Goal: Complete application form

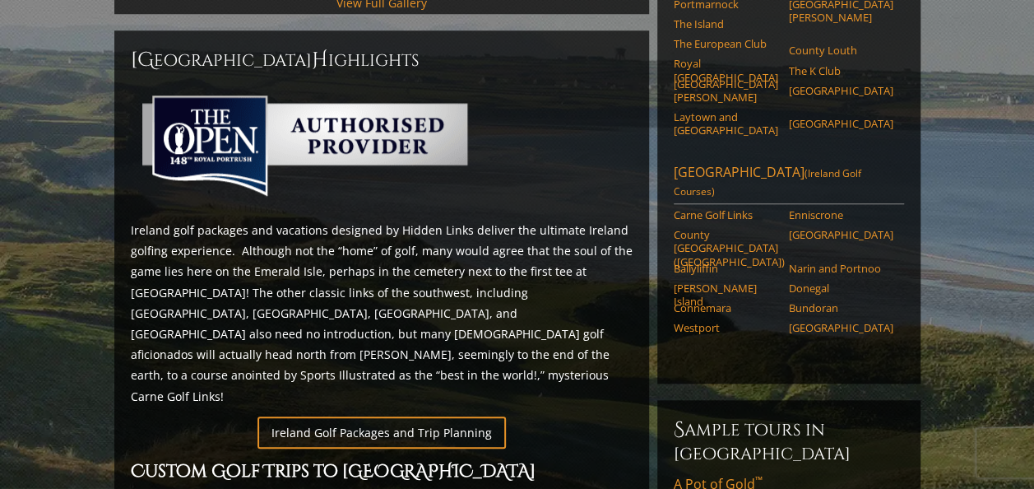
scroll to position [704, 0]
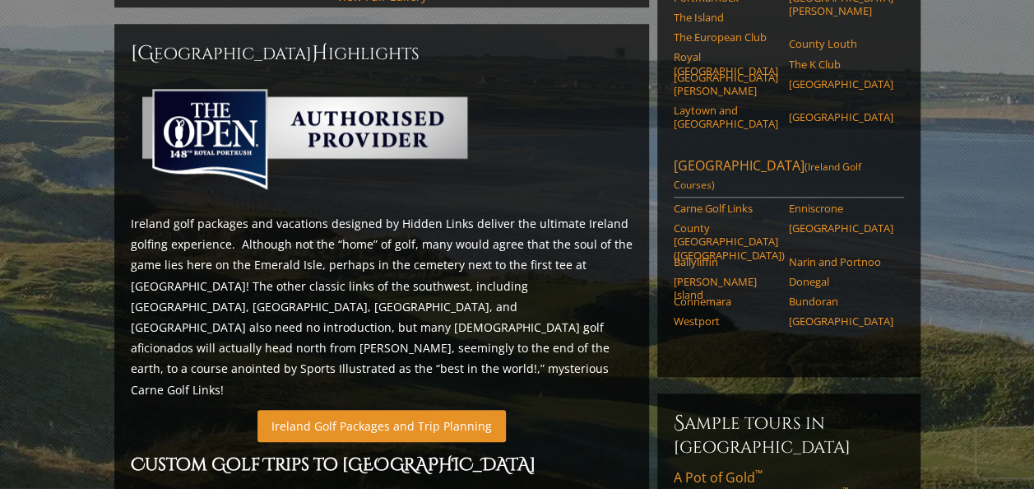
click at [364, 410] on link "Ireland Golf Packages and Trip Planning" at bounding box center [382, 426] width 248 height 32
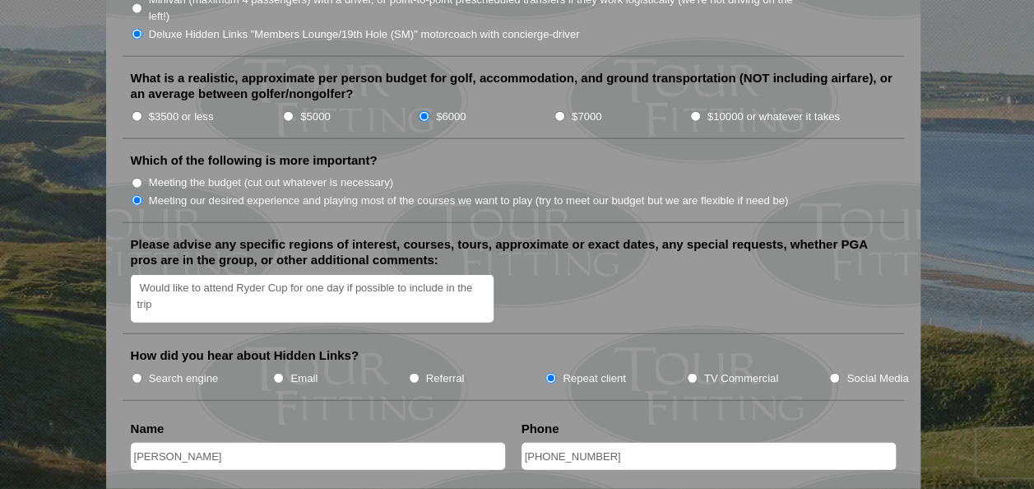
scroll to position [1905, 0]
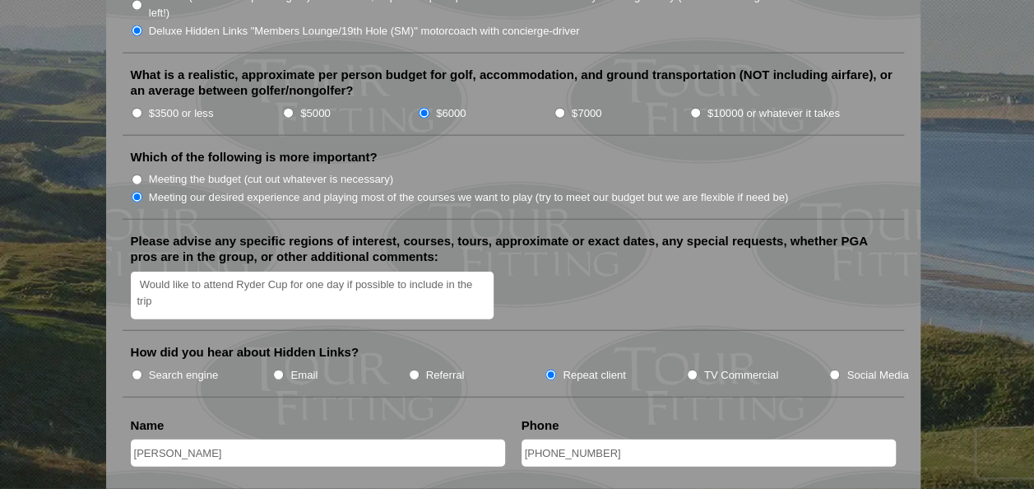
click at [160, 272] on textarea "Would like to attend Ryder Cup for one day if possible to include in the trip C…" at bounding box center [313, 296] width 364 height 49
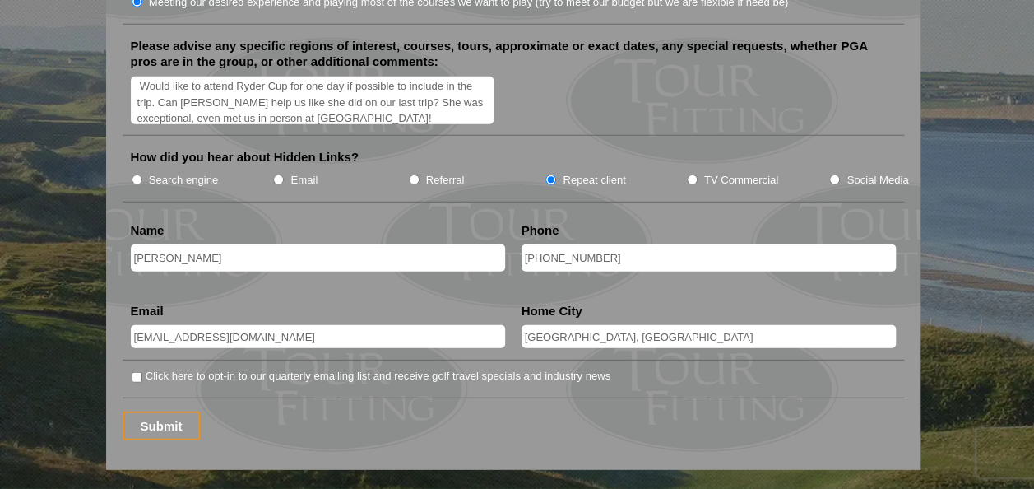
scroll to position [2107, 0]
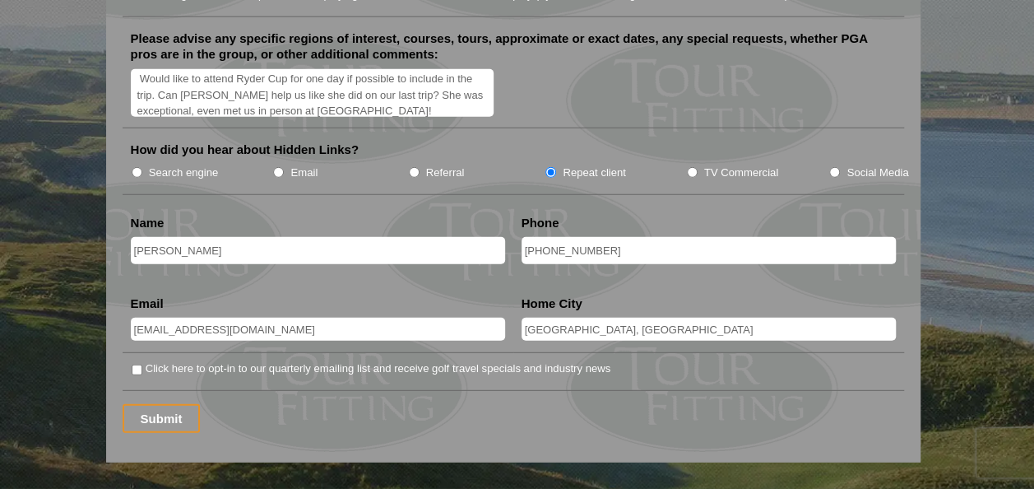
type textarea "Would like to attend Ryder Cup for one day if possible to include in the trip. …"
click at [137, 364] on input "Click here to opt-in to our quarterly emailing list and receive golf travel spe…" at bounding box center [137, 369] width 11 height 11
checkbox input "true"
click at [151, 404] on input "Submit" at bounding box center [162, 418] width 78 height 29
